Goal: Transaction & Acquisition: Purchase product/service

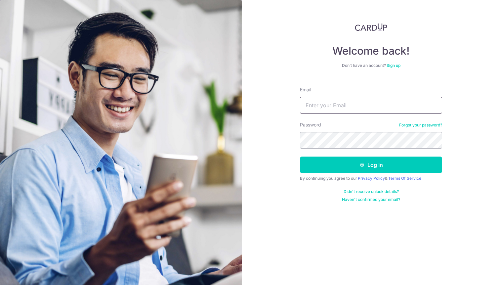
click at [315, 108] on input "Email" at bounding box center [371, 105] width 142 height 17
click at [369, 107] on input "Email" at bounding box center [371, 105] width 142 height 17
type input "w"
type input "[EMAIL_ADDRESS][DOMAIN_NAME]"
click at [300, 157] on button "Log in" at bounding box center [371, 165] width 142 height 17
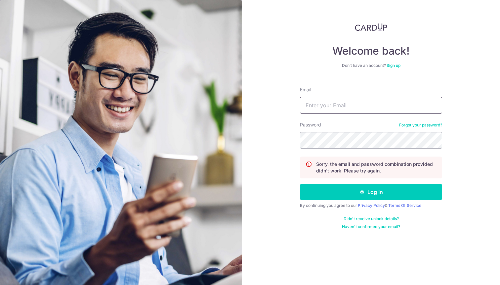
click at [363, 107] on input "Email" at bounding box center [371, 105] width 142 height 17
click at [408, 74] on div "Welcome back! Don’t have an account? Sign up Email Password Forgot your passwor…" at bounding box center [371, 126] width 142 height 206
click at [367, 109] on input "Email" at bounding box center [371, 105] width 142 height 17
click at [423, 83] on form "Email Password Forgot your password? Sorry, the email and password combination …" at bounding box center [371, 155] width 142 height 148
click at [398, 65] on link "Sign up" at bounding box center [394, 65] width 14 height 5
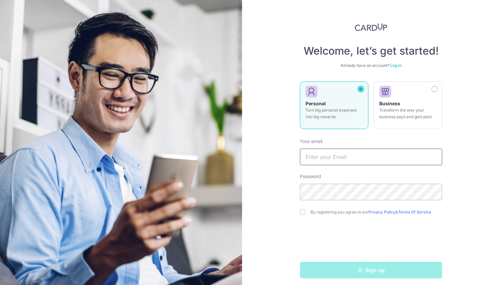
click at [373, 157] on input "text" at bounding box center [371, 157] width 142 height 17
type input "[EMAIL_ADDRESS][DOMAIN_NAME]"
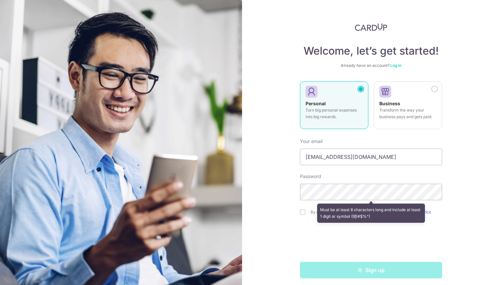
click at [403, 170] on form "Your email weemeifoong@gmail.com Password Must be at least 8 characters long an…" at bounding box center [371, 205] width 142 height 145
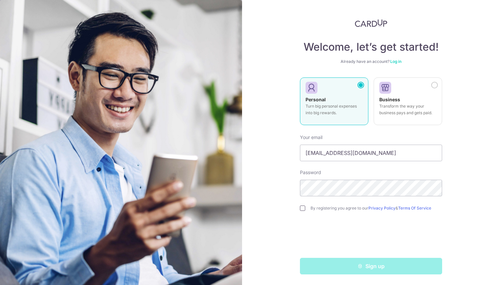
click at [303, 208] on input "checkbox" at bounding box center [302, 208] width 5 height 5
checkbox input "true"
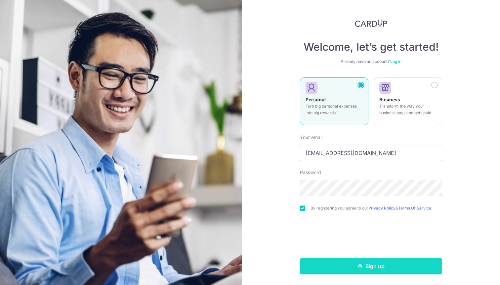
click at [379, 264] on button "Sign up" at bounding box center [371, 266] width 142 height 17
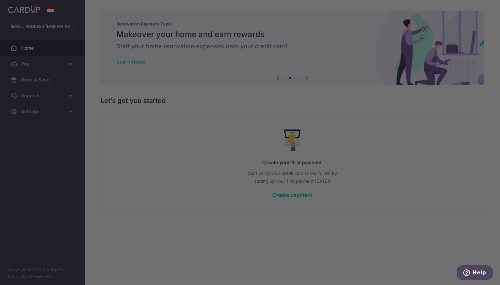
click at [359, 131] on div at bounding box center [252, 144] width 505 height 288
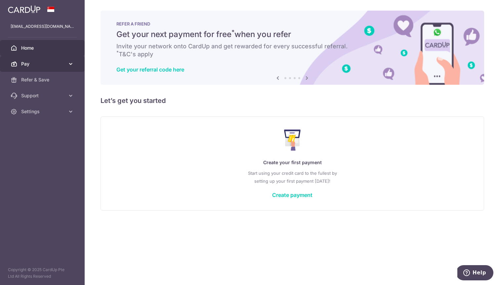
click at [45, 66] on span "Pay" at bounding box center [43, 64] width 44 height 7
click at [50, 66] on span "Pay" at bounding box center [43, 64] width 44 height 7
click at [49, 65] on span "Pay" at bounding box center [43, 64] width 44 height 7
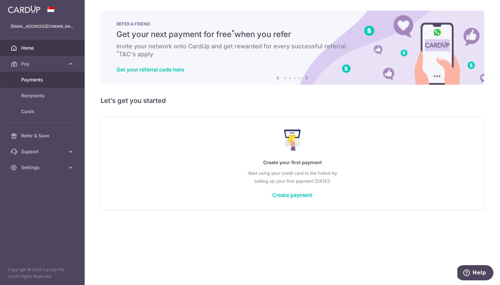
click at [41, 81] on span "Payments" at bounding box center [43, 79] width 44 height 7
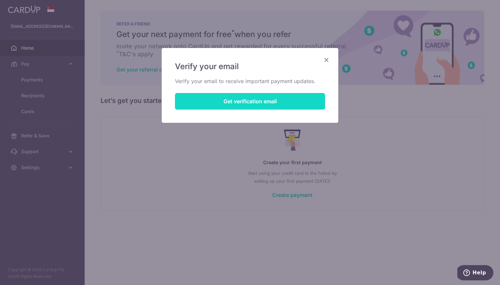
click at [277, 99] on button "Get verification email" at bounding box center [250, 101] width 150 height 17
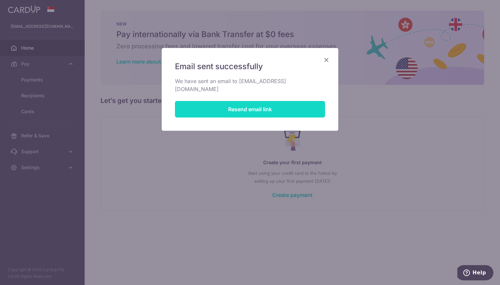
click at [278, 101] on button "Resend email link" at bounding box center [250, 109] width 150 height 17
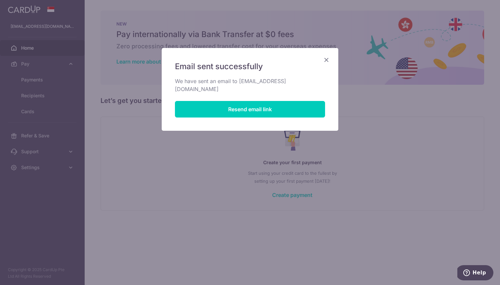
click at [326, 63] on icon "Close" at bounding box center [327, 60] width 8 height 8
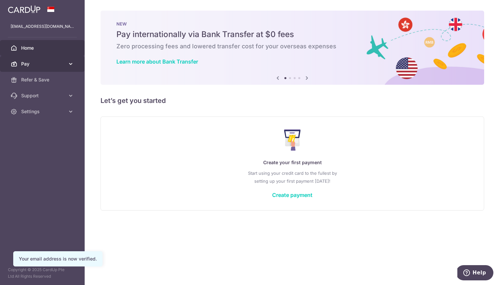
click at [40, 65] on span "Pay" at bounding box center [43, 64] width 44 height 7
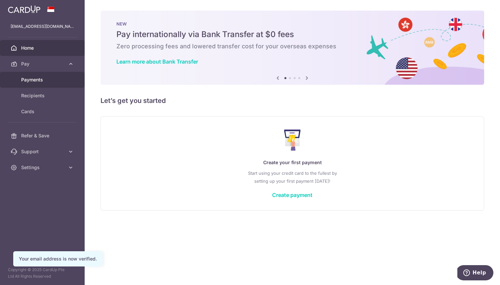
click at [41, 80] on span "Payments" at bounding box center [43, 79] width 44 height 7
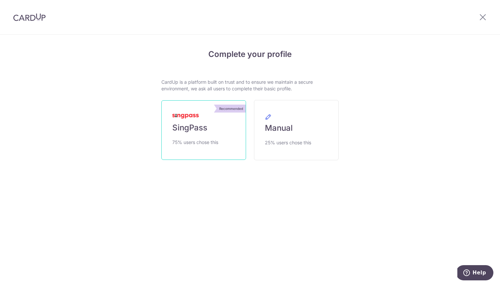
click at [210, 128] on link "Recommended SingPass 75% users chose this" at bounding box center [204, 130] width 85 height 60
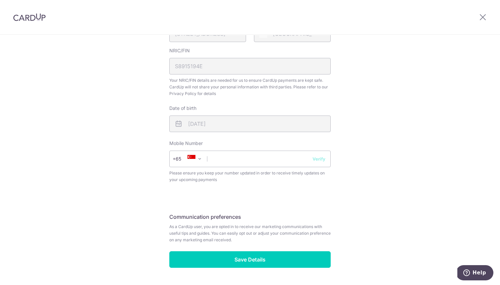
scroll to position [186, 0]
click at [254, 158] on input "text" at bounding box center [250, 158] width 162 height 17
type input "93684249"
click at [318, 158] on button "Verify" at bounding box center [319, 158] width 13 height 7
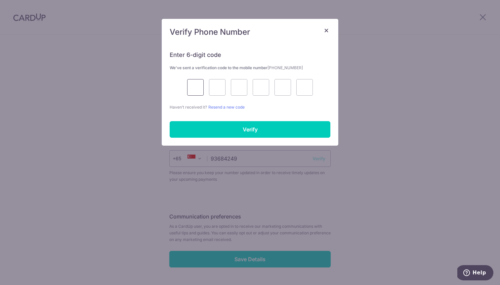
click at [200, 87] on input "text" at bounding box center [195, 87] width 17 height 17
type input "3"
type input "4"
type input "6"
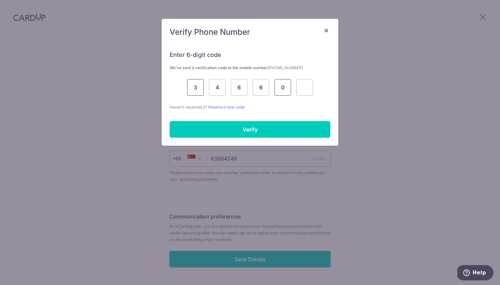
type input "0"
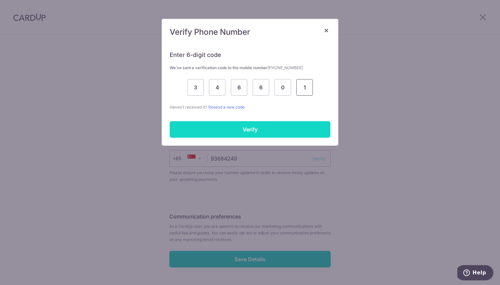
type input "1"
click at [211, 131] on input "Verify" at bounding box center [250, 129] width 161 height 17
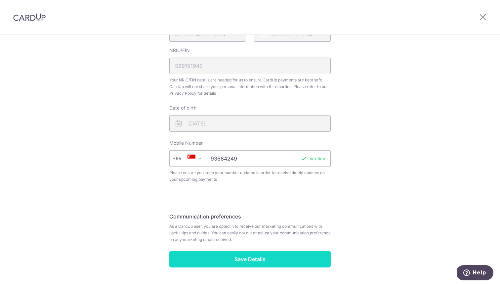
click at [300, 258] on input "Save Details" at bounding box center [250, 259] width 162 height 17
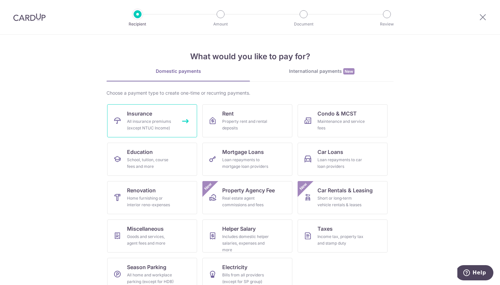
scroll to position [11, 0]
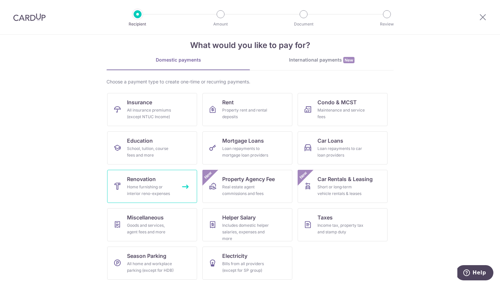
click at [159, 187] on div "Home furnishing or interior reno-expenses" at bounding box center [151, 190] width 48 height 13
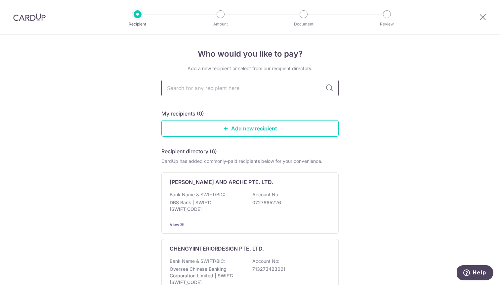
click at [283, 88] on input "text" at bounding box center [250, 88] width 177 height 17
type input "l"
click at [211, 90] on input "text" at bounding box center [250, 88] width 177 height 17
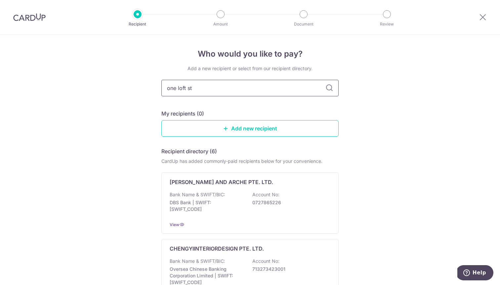
type input "one loft stu"
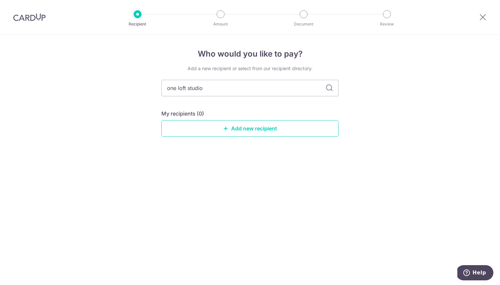
type input "one loft studio"
click at [329, 90] on icon at bounding box center [330, 88] width 8 height 8
click at [331, 88] on icon at bounding box center [330, 88] width 8 height 8
click at [272, 94] on input "one loft studio" at bounding box center [250, 88] width 177 height 17
click at [262, 91] on input "one loft studio" at bounding box center [250, 88] width 177 height 17
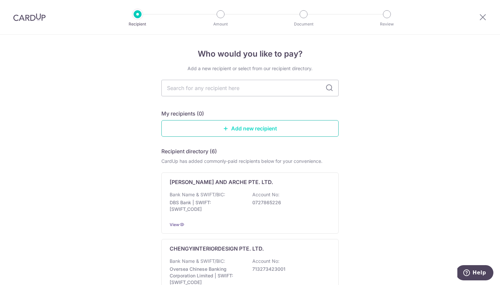
click at [278, 129] on link "Add new recipient" at bounding box center [250, 128] width 177 height 17
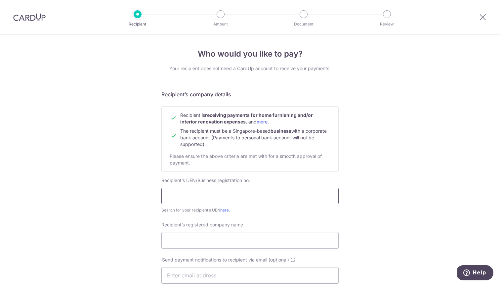
click at [236, 191] on input "text" at bounding box center [250, 196] width 177 height 17
type input "202507871W"
click at [212, 236] on input "Recipient’s registered company name" at bounding box center [250, 240] width 177 height 17
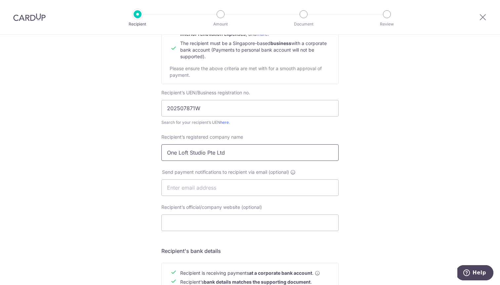
scroll to position [95, 0]
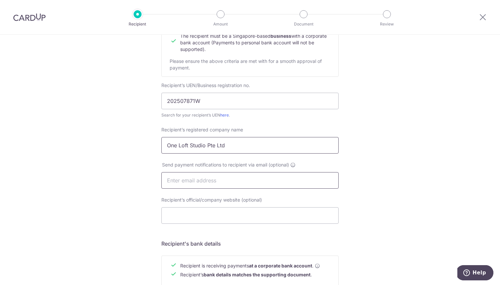
type input "One Loft Studio Pte Ltd"
click at [230, 182] on input "text" at bounding box center [250, 180] width 177 height 17
click at [136, 173] on div "Who would you like to pay? Your recipient does not need a CardUp account to rec…" at bounding box center [250, 189] width 500 height 498
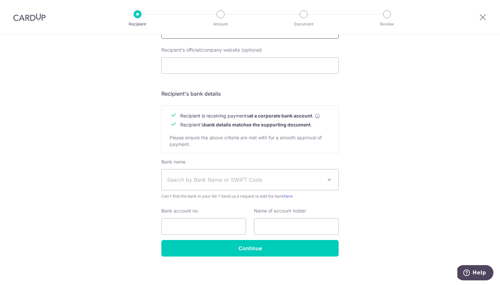
scroll to position [248, 0]
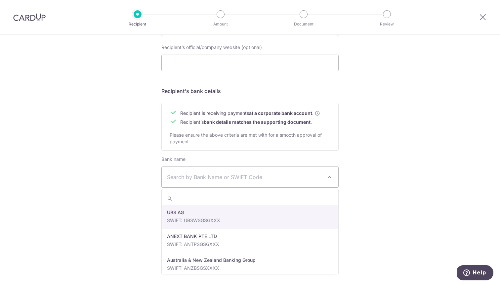
click at [198, 173] on span "Search by Bank Name or SWIFT Code" at bounding box center [245, 177] width 156 height 8
click at [200, 174] on span "Search by Bank Name or SWIFT Code" at bounding box center [245, 177] width 156 height 8
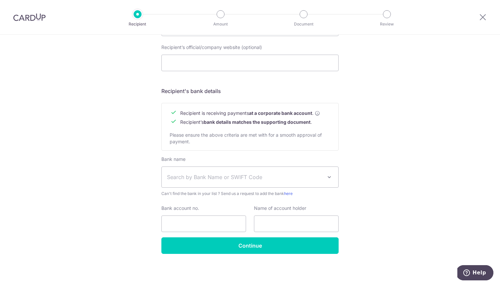
click at [200, 174] on span "Search by Bank Name or SWIFT Code" at bounding box center [245, 177] width 156 height 8
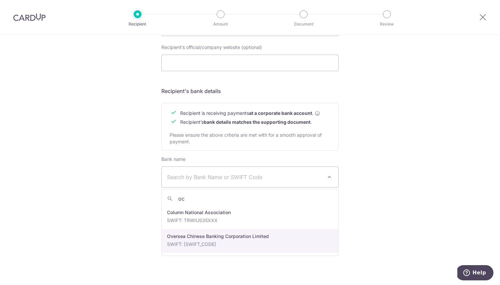
type input "oc"
select select "12"
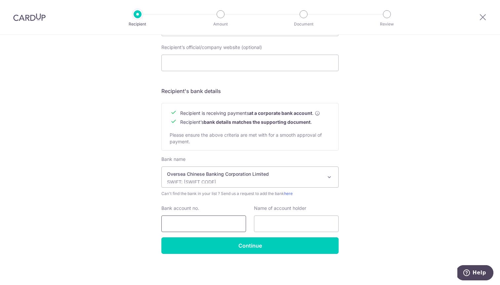
click at [226, 228] on input "Bank account no." at bounding box center [204, 223] width 85 height 17
click at [211, 223] on input "604664631001" at bounding box center [204, 223] width 85 height 17
type input "604664631001"
click at [280, 225] on input "text" at bounding box center [296, 223] width 85 height 17
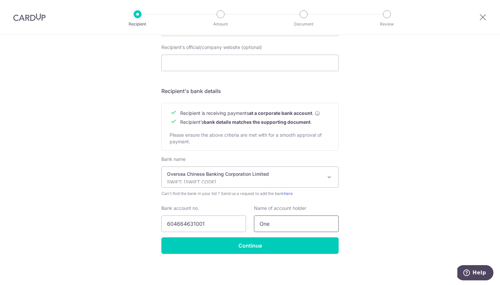
click at [315, 225] on input "One" at bounding box center [296, 223] width 85 height 17
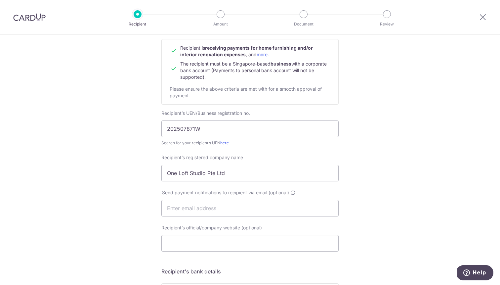
scroll to position [75, 0]
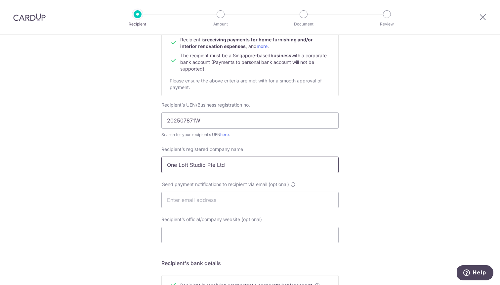
type input "One Loft Studio Pte Ltd"
click at [276, 164] on input "One Loft Studio Pte Ltd" at bounding box center [250, 165] width 177 height 17
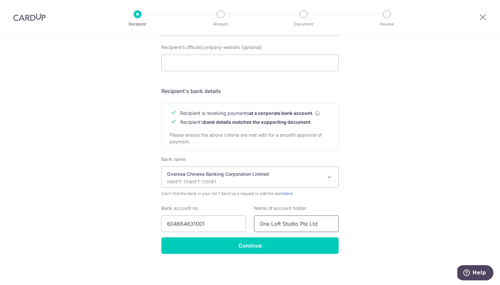
click at [322, 227] on input "One Loft Studio Pte Ltd" at bounding box center [296, 223] width 85 height 17
click at [374, 221] on div "Who would you like to pay? Your recipient does not need a CardUp account to rec…" at bounding box center [250, 36] width 500 height 498
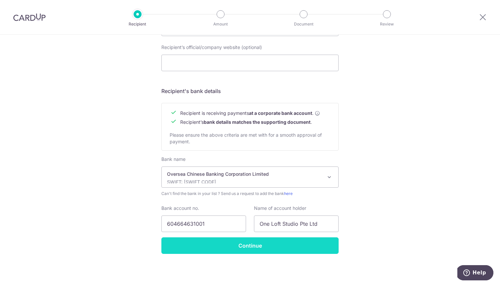
click at [314, 244] on input "Continue" at bounding box center [250, 245] width 177 height 17
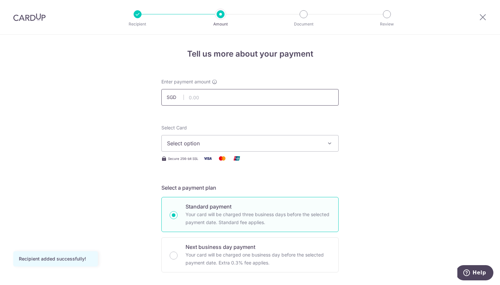
click at [281, 98] on input "text" at bounding box center [250, 97] width 177 height 17
type input "11,427.00"
click at [235, 144] on span "Select option" at bounding box center [244, 143] width 154 height 8
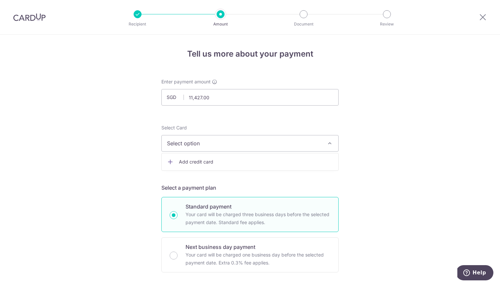
click at [222, 162] on span "Add credit card" at bounding box center [256, 162] width 154 height 7
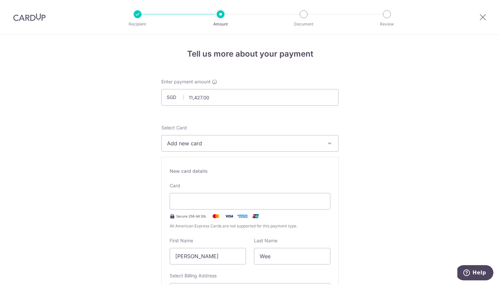
click at [227, 144] on span "Add new card" at bounding box center [244, 143] width 154 height 8
click at [222, 161] on span "Add credit card" at bounding box center [256, 162] width 154 height 7
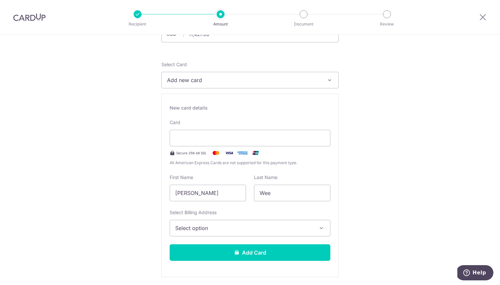
scroll to position [64, 0]
click at [221, 226] on span "Select option" at bounding box center [244, 228] width 138 height 8
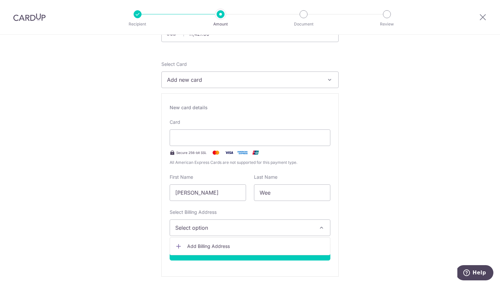
click at [199, 245] on span "Add Billing Address" at bounding box center [256, 246] width 138 height 7
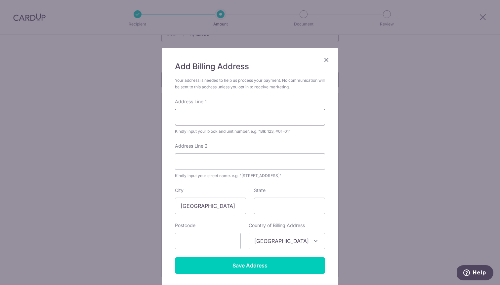
click at [227, 116] on input "Address Line 1" at bounding box center [250, 117] width 150 height 17
type input "Blk 90 Pipit Rd"
type input "#10-141"
type input "370090"
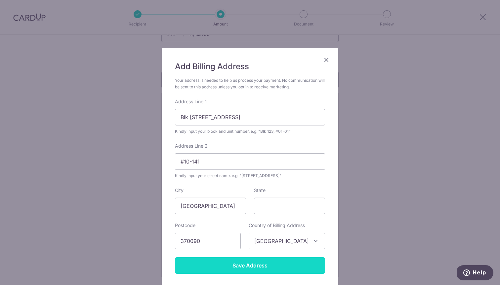
click at [249, 263] on input "Save Address" at bounding box center [250, 265] width 150 height 17
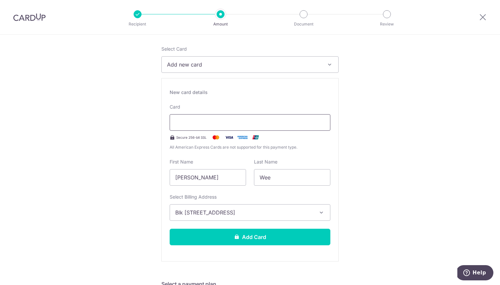
scroll to position [101, 0]
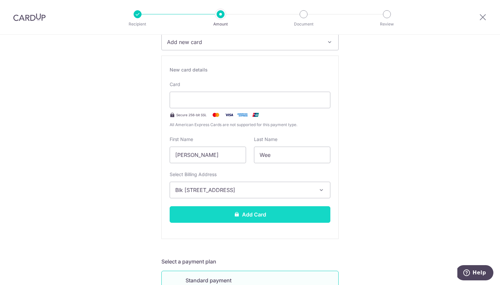
click at [306, 210] on button "Add Card" at bounding box center [250, 214] width 161 height 17
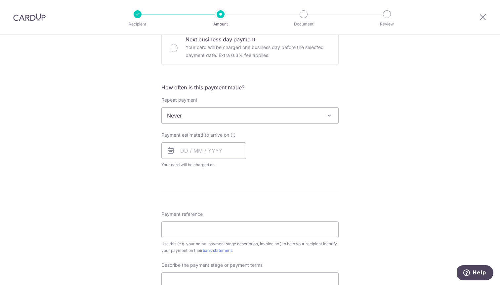
scroll to position [209, 0]
click at [183, 149] on input "text" at bounding box center [204, 149] width 85 height 17
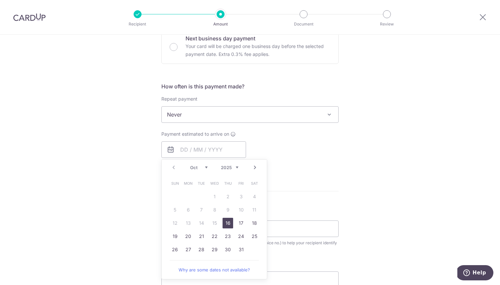
click at [229, 223] on link "16" at bounding box center [228, 223] width 11 height 11
type input "[DATE]"
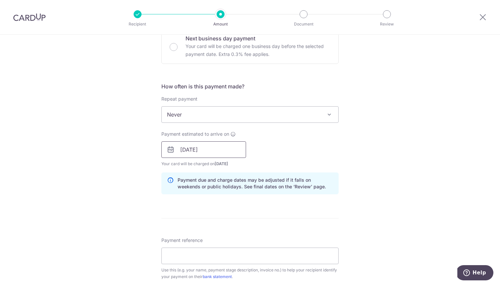
click at [182, 152] on input "[DATE]" at bounding box center [204, 149] width 85 height 17
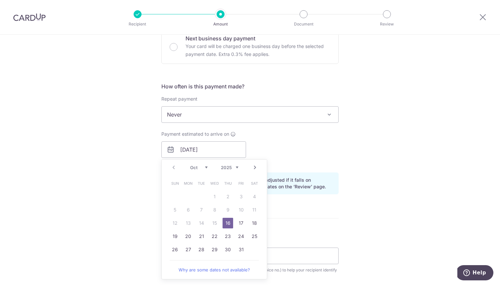
click at [296, 143] on div "Payment estimated to arrive on [DATE] Prev Next Oct Nov [DATE] 2026 2027 2028 2…" at bounding box center [250, 149] width 185 height 36
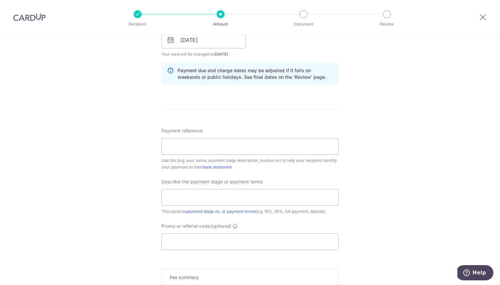
scroll to position [321, 0]
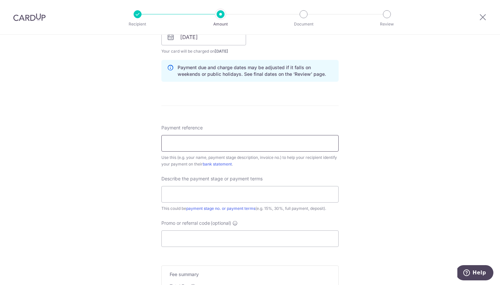
click at [257, 144] on input "Payment reference" at bounding box center [250, 143] width 177 height 17
type input "[PERSON_NAME] & [PERSON_NAME]"
click at [363, 153] on div "Tell us more about your payment Enter payment amount SGD 11,427.00 11427.00 Car…" at bounding box center [250, 49] width 500 height 670
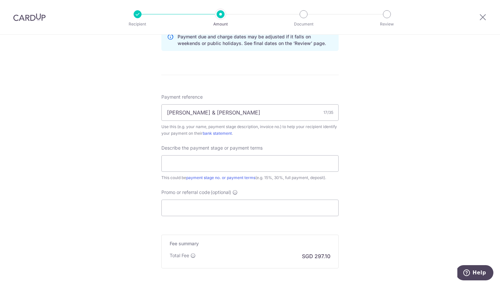
scroll to position [352, 0]
click at [287, 159] on input "text" at bounding box center [250, 163] width 177 height 17
type input "3"
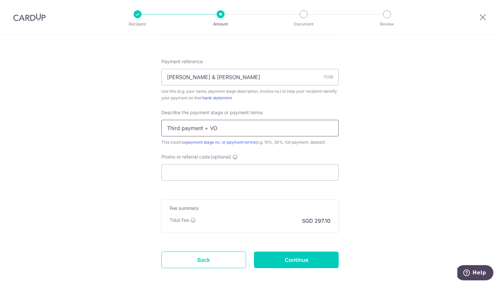
scroll to position [388, 0]
type input "Third payment + VO"
click at [279, 171] on input "Promo or referral code (optional)" at bounding box center [250, 171] width 177 height 17
click at [221, 167] on input "Promo or referral code (optional)" at bounding box center [250, 171] width 177 height 17
paste input "OFF225"
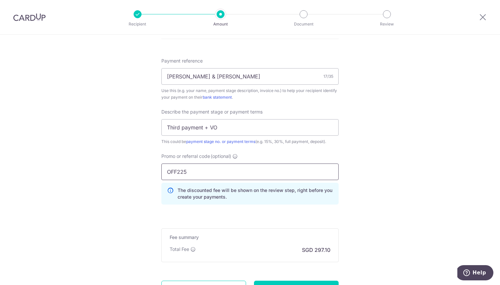
type input "OFF225"
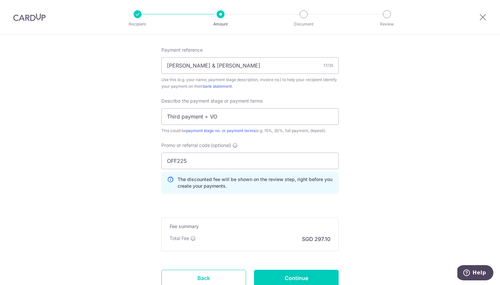
scroll to position [450, 0]
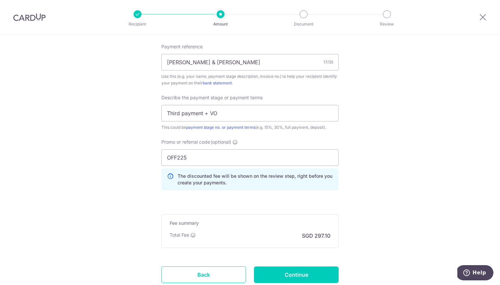
scroll to position [401, 0]
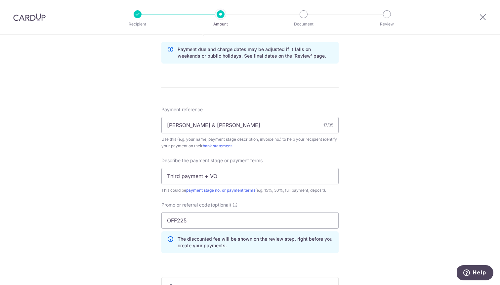
scroll to position [450, 0]
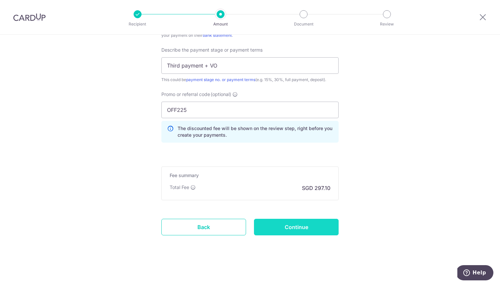
click at [309, 225] on input "Continue" at bounding box center [296, 227] width 85 height 17
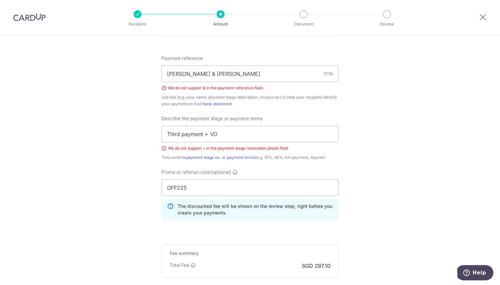
scroll to position [390, 0]
click at [209, 135] on input "Third payment + VO" at bounding box center [250, 135] width 177 height 17
click at [187, 75] on input "Lucas & Mei Foong" at bounding box center [250, 75] width 177 height 17
type input "[PERSON_NAME] and [PERSON_NAME]"
click at [208, 135] on input "Third payment + VO" at bounding box center [250, 135] width 177 height 17
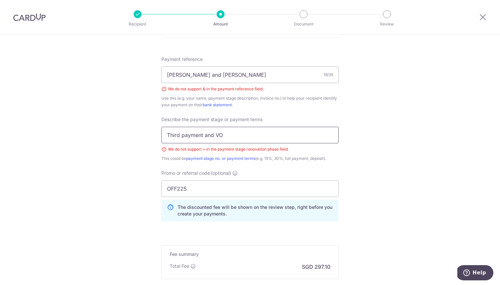
type input "Third payment and VO"
click at [446, 162] on div "Tell us more about your payment Enter payment amount SGD 11,427.00 11427.00 Sel…" at bounding box center [250, 4] width 500 height 719
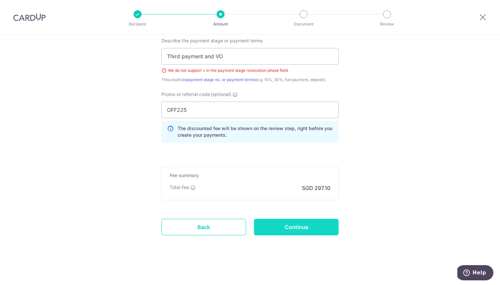
click at [331, 226] on input "Continue" at bounding box center [296, 227] width 85 height 17
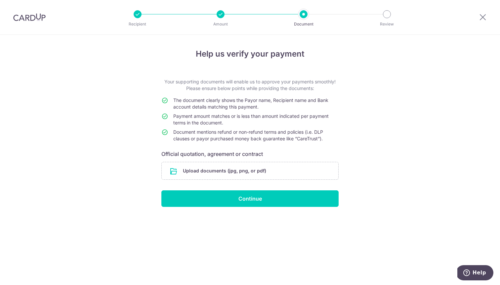
click at [231, 64] on div "Help us verify your payment Your supporting documents will enable us to approve…" at bounding box center [250, 127] width 177 height 159
click at [204, 171] on input "file" at bounding box center [250, 170] width 177 height 17
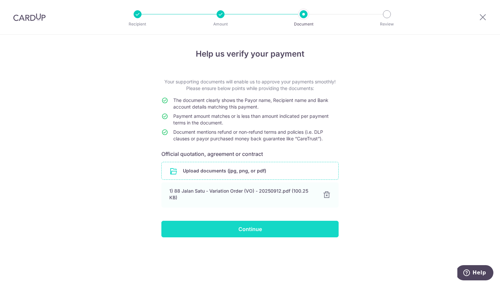
click at [266, 228] on input "Continue" at bounding box center [250, 229] width 177 height 17
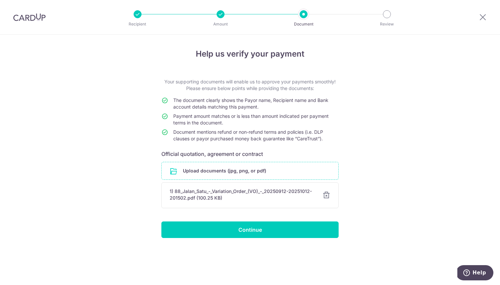
click at [263, 171] on input "file" at bounding box center [250, 170] width 177 height 17
click at [248, 191] on div "1) 88_Jalan_Satu_-_Variation_Order_(VO)_-_20250912-20251012-201502.pdf (100.25 …" at bounding box center [242, 194] width 145 height 13
click at [248, 172] on input "file" at bounding box center [250, 170] width 177 height 17
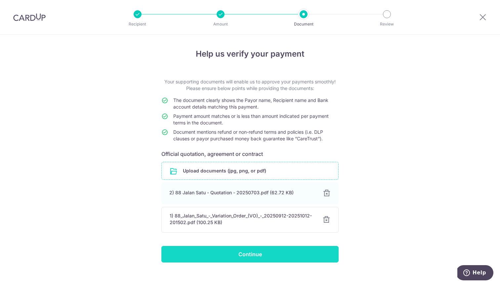
click at [306, 255] on input "Continue" at bounding box center [250, 254] width 177 height 17
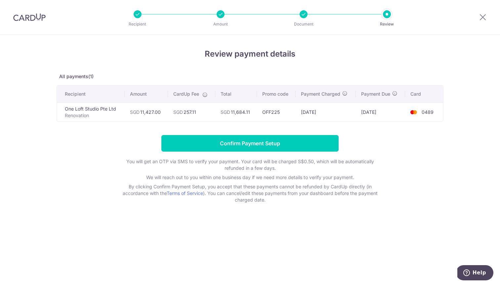
drag, startPoint x: 251, startPoint y: 114, endPoint x: 231, endPoint y: 111, distance: 19.7
click at [231, 111] on td "SGD 11,684.11" at bounding box center [236, 112] width 42 height 19
click at [241, 112] on td "SGD 11,684.11" at bounding box center [236, 112] width 42 height 19
drag, startPoint x: 231, startPoint y: 112, endPoint x: 260, endPoint y: 111, distance: 29.5
click at [260, 111] on tr "One Loft Studio Pte Ltd Renovation SGD 11,427.00 SGD 257.11 SGD 11,684.11 OFF22…" at bounding box center [250, 112] width 387 height 19
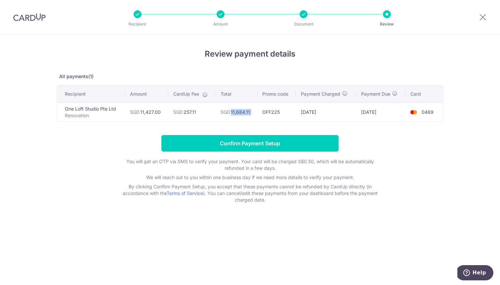
click at [260, 111] on td "OFF225" at bounding box center [276, 112] width 38 height 19
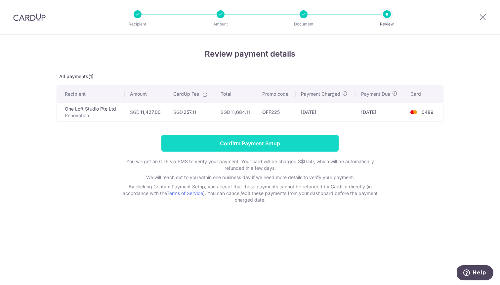
click at [264, 142] on input "Confirm Payment Setup" at bounding box center [250, 143] width 177 height 17
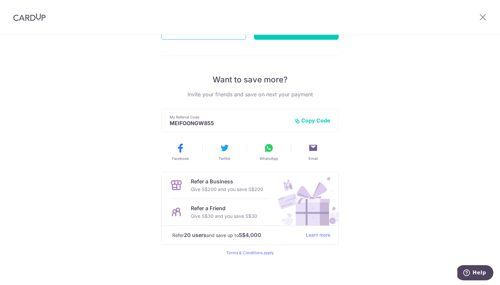
scroll to position [103, 0]
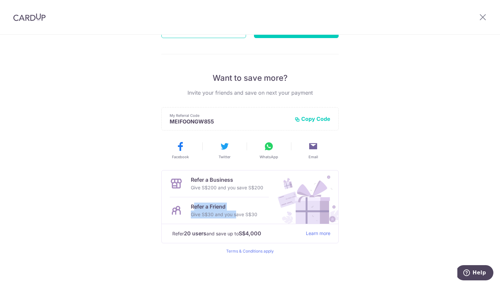
drag, startPoint x: 194, startPoint y: 205, endPoint x: 221, endPoint y: 211, distance: 27.4
click at [221, 211] on div "Refer a Friend Give S$30 and you save S$30" at bounding box center [224, 211] width 67 height 16
click at [224, 211] on p "Give S$30 and you save S$30" at bounding box center [224, 214] width 67 height 8
drag, startPoint x: 206, startPoint y: 217, endPoint x: 213, endPoint y: 217, distance: 6.6
click at [213, 217] on p "Give S$30 and you save S$30" at bounding box center [224, 214] width 67 height 8
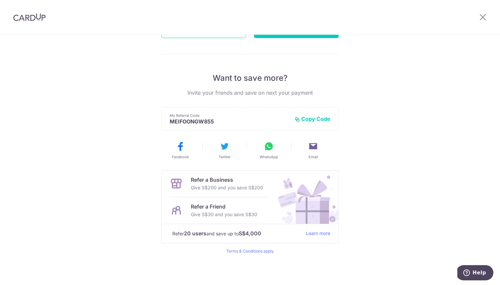
click at [226, 217] on p "Give S$30 and you save S$30" at bounding box center [224, 214] width 67 height 8
click at [364, 204] on div "Payment created! Hang tight, you’ll receive email updates on the status of the …" at bounding box center [250, 107] width 500 height 353
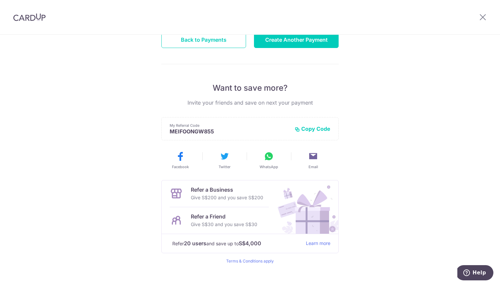
scroll to position [0, 0]
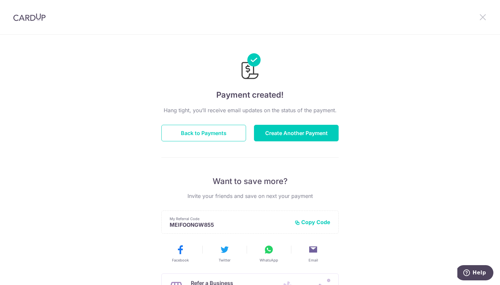
drag, startPoint x: 484, startPoint y: 17, endPoint x: 212, endPoint y: 122, distance: 290.8
click at [209, 134] on button "Back to Payments" at bounding box center [204, 133] width 85 height 17
